Goal: Use online tool/utility: Utilize a website feature to perform a specific function

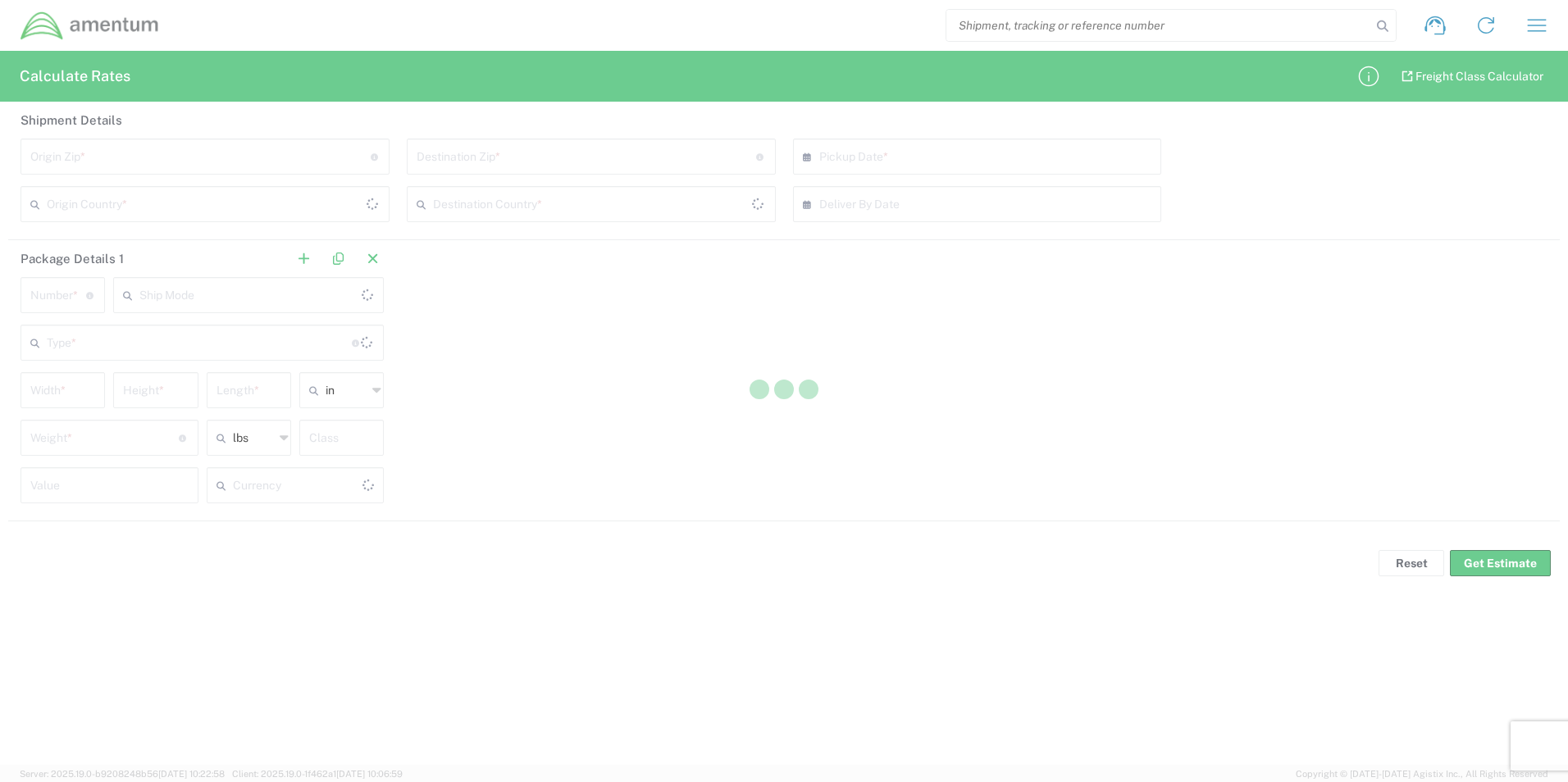
type input "US Dollar"
type input "[GEOGRAPHIC_DATA]"
